Goal: Information Seeking & Learning: Find specific fact

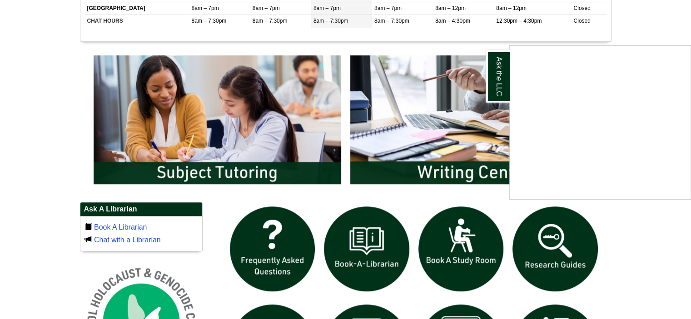
scroll to position [545, 0]
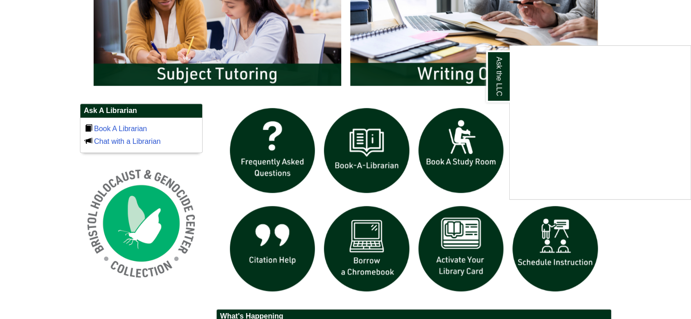
click at [28, 139] on div "Ask the LLC" at bounding box center [345, 159] width 691 height 319
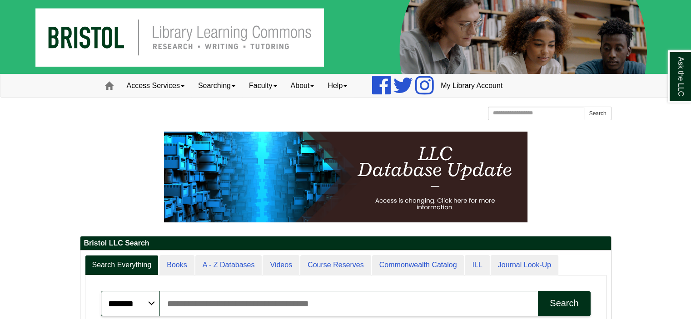
scroll to position [109, 530]
click at [151, 87] on link "Access Services" at bounding box center [155, 85] width 71 height 23
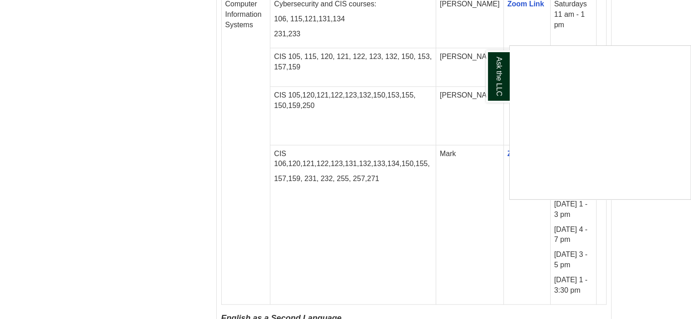
scroll to position [1272, 0]
click at [500, 79] on link "Ask the LLC" at bounding box center [498, 76] width 24 height 52
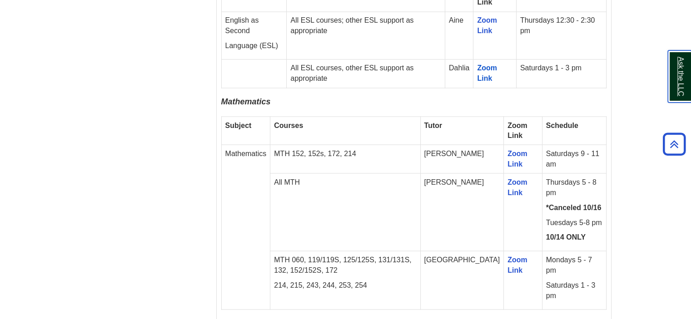
scroll to position [1635, 0]
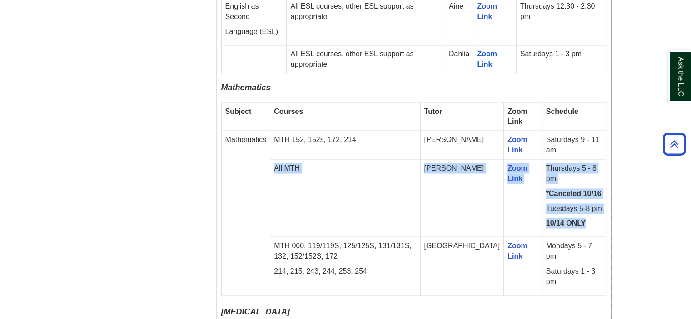
drag, startPoint x: 591, startPoint y: 180, endPoint x: 273, endPoint y: 125, distance: 323.1
click at [273, 159] on tr "All MTH [PERSON_NAME] Zoom Link Thursdays 5 - 8 pm *Canceled 10/16 Tuesdays 5-8…" at bounding box center [413, 198] width 385 height 78
copy tr "All MTH [PERSON_NAME] Zoom Link Thursdays 5 - 8 pm *Canceled 10/16 Tuesdays 5-8…"
click at [401, 159] on td "All MTH" at bounding box center [345, 198] width 150 height 78
click at [483, 159] on td "[PERSON_NAME]" at bounding box center [462, 198] width 84 height 78
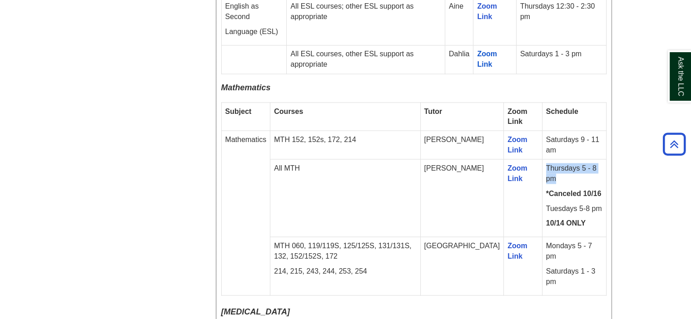
drag, startPoint x: 540, startPoint y: 125, endPoint x: 550, endPoint y: 137, distance: 15.1
click at [550, 163] on p "Thursdays 5 - 8 pm" at bounding box center [574, 173] width 56 height 21
copy p "Thursdays 5 - 8 pm"
click at [484, 165] on td "Amy" at bounding box center [462, 198] width 84 height 78
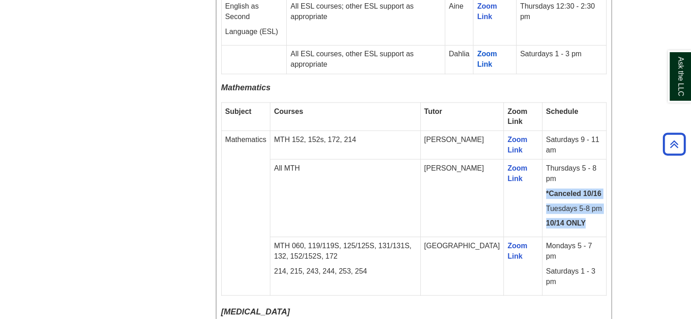
drag, startPoint x: 582, startPoint y: 182, endPoint x: 540, endPoint y: 151, distance: 52.6
click at [542, 159] on td "Thursdays 5 - 8 pm *Canceled 10/16 Tuesdays 5-8 pm 10/14 ONLY" at bounding box center [574, 198] width 64 height 78
copy td "*Canceled 10/16 Tuesdays 5-8 pm 10/14 ONLY"
